Goal: Information Seeking & Learning: Learn about a topic

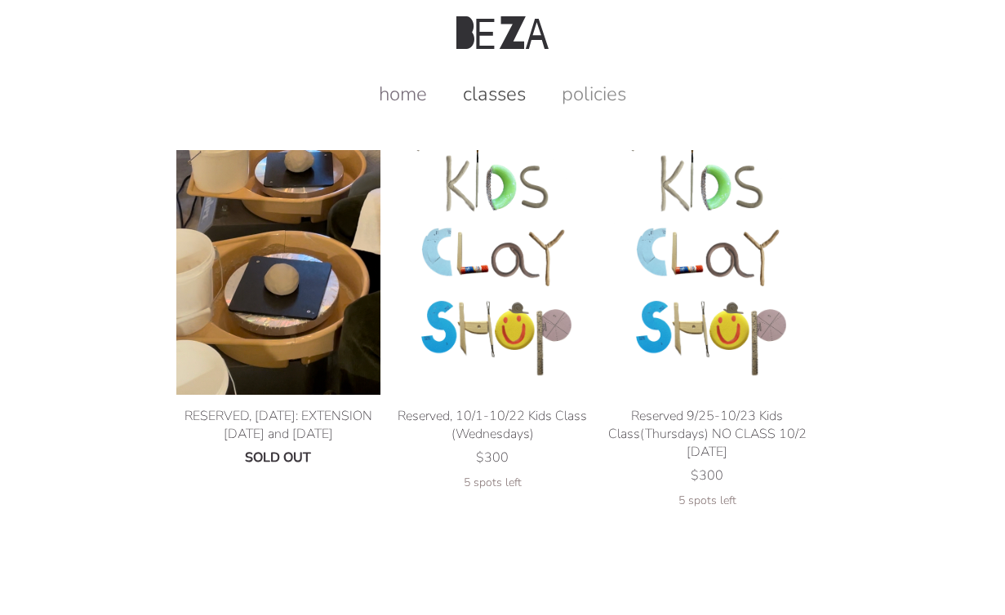
click at [402, 86] on link "home" at bounding box center [402, 94] width 81 height 26
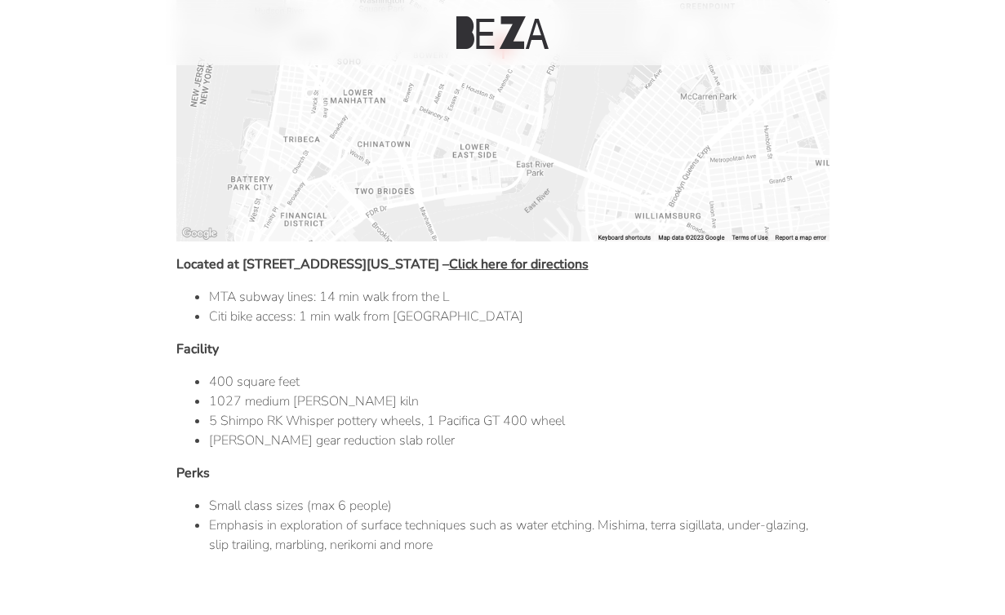
scroll to position [864, 0]
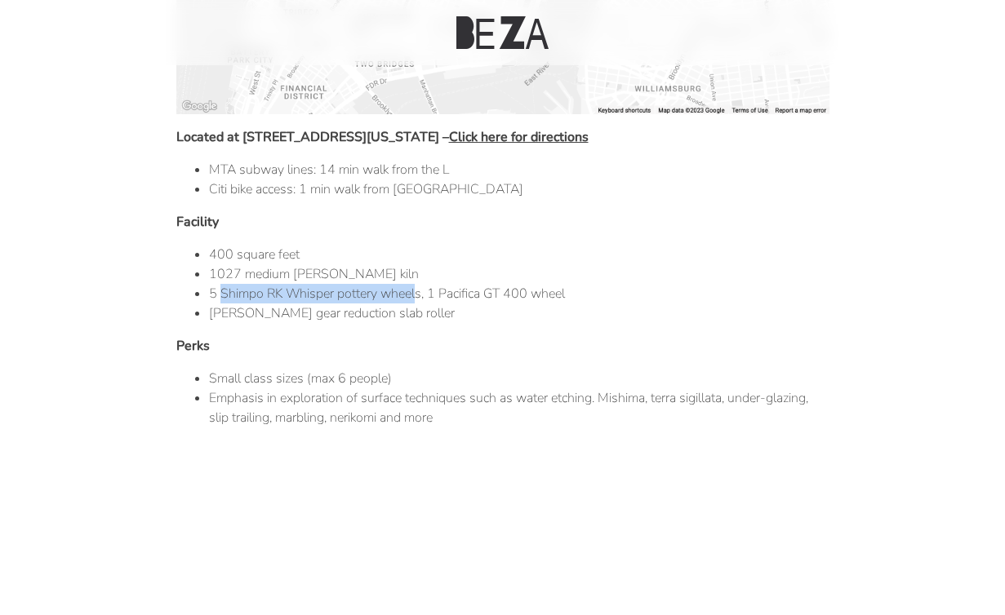
drag, startPoint x: 220, startPoint y: 296, endPoint x: 416, endPoint y: 295, distance: 195.9
click at [416, 295] on li "5 Shimpo RK Whisper pottery wheels, 1 Pacifica GT 400 wheel" at bounding box center [519, 294] width 620 height 20
copy li "Shimpo RK Whisper pottery wheel"
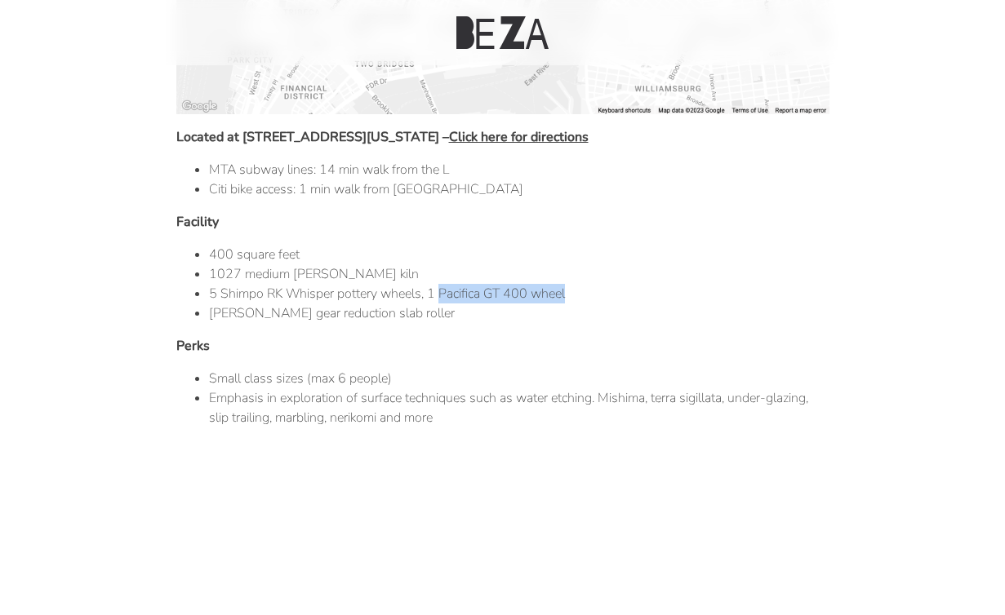
drag, startPoint x: 439, startPoint y: 297, endPoint x: 600, endPoint y: 299, distance: 160.8
click at [601, 299] on li "5 Shimpo RK Whisper pottery wheels, 1 Pacifica GT 400 wheel" at bounding box center [519, 294] width 620 height 20
copy li "Pacifica GT 400 wheel"
